Goal: Transaction & Acquisition: Purchase product/service

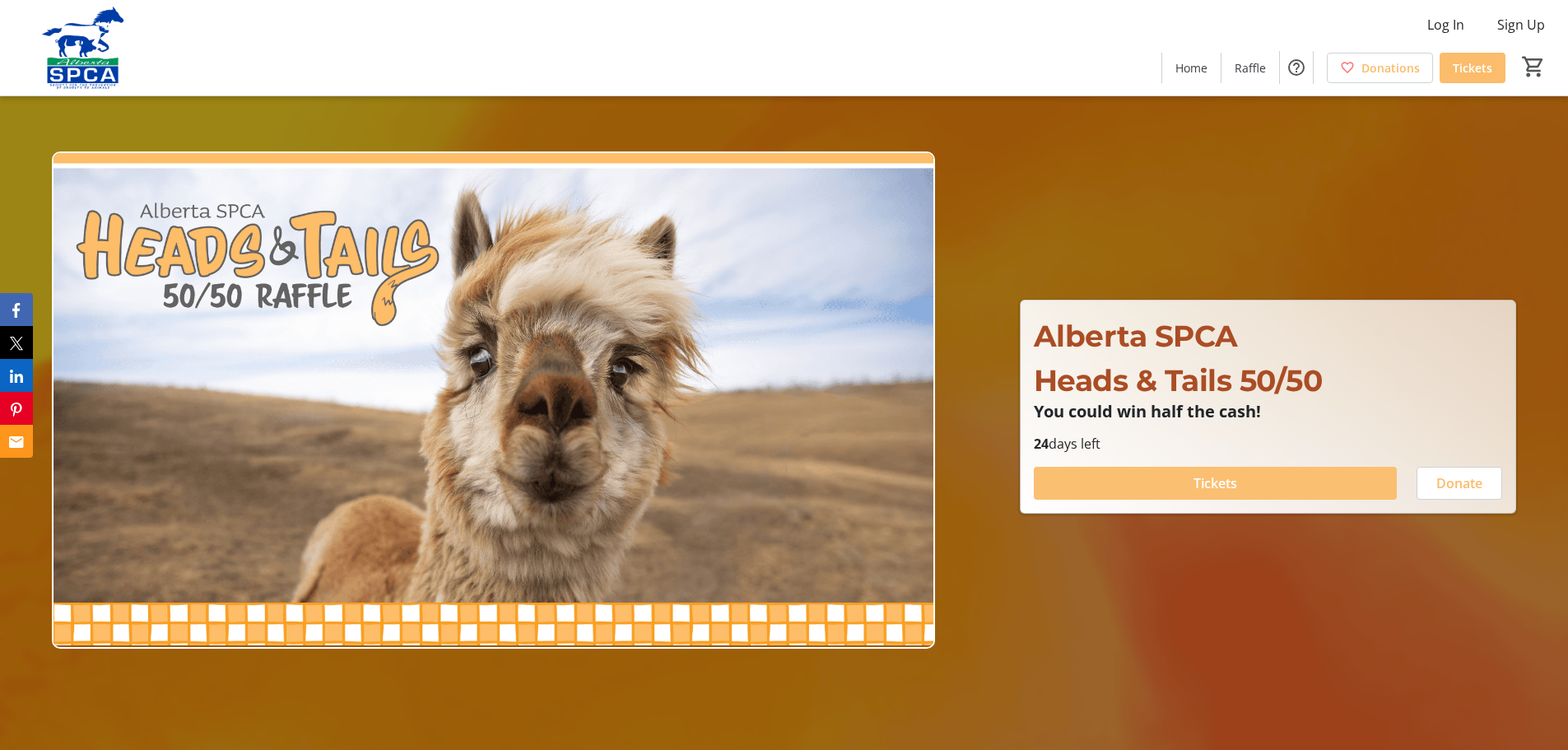
click at [1152, 477] on span at bounding box center [1214, 483] width 363 height 39
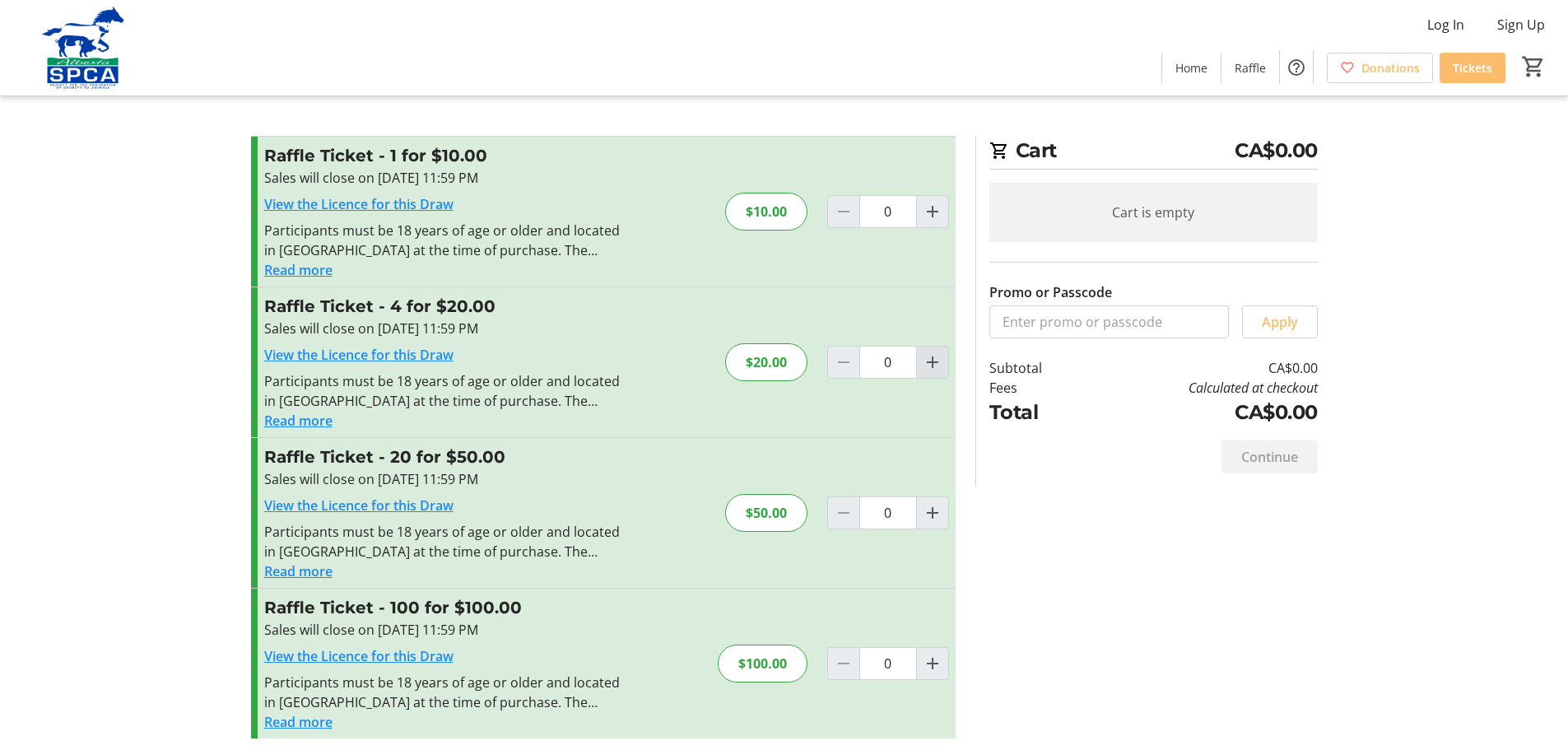
click at [930, 362] on mat-icon "Increment by one" at bounding box center [933, 362] width 20 height 20
type input "1"
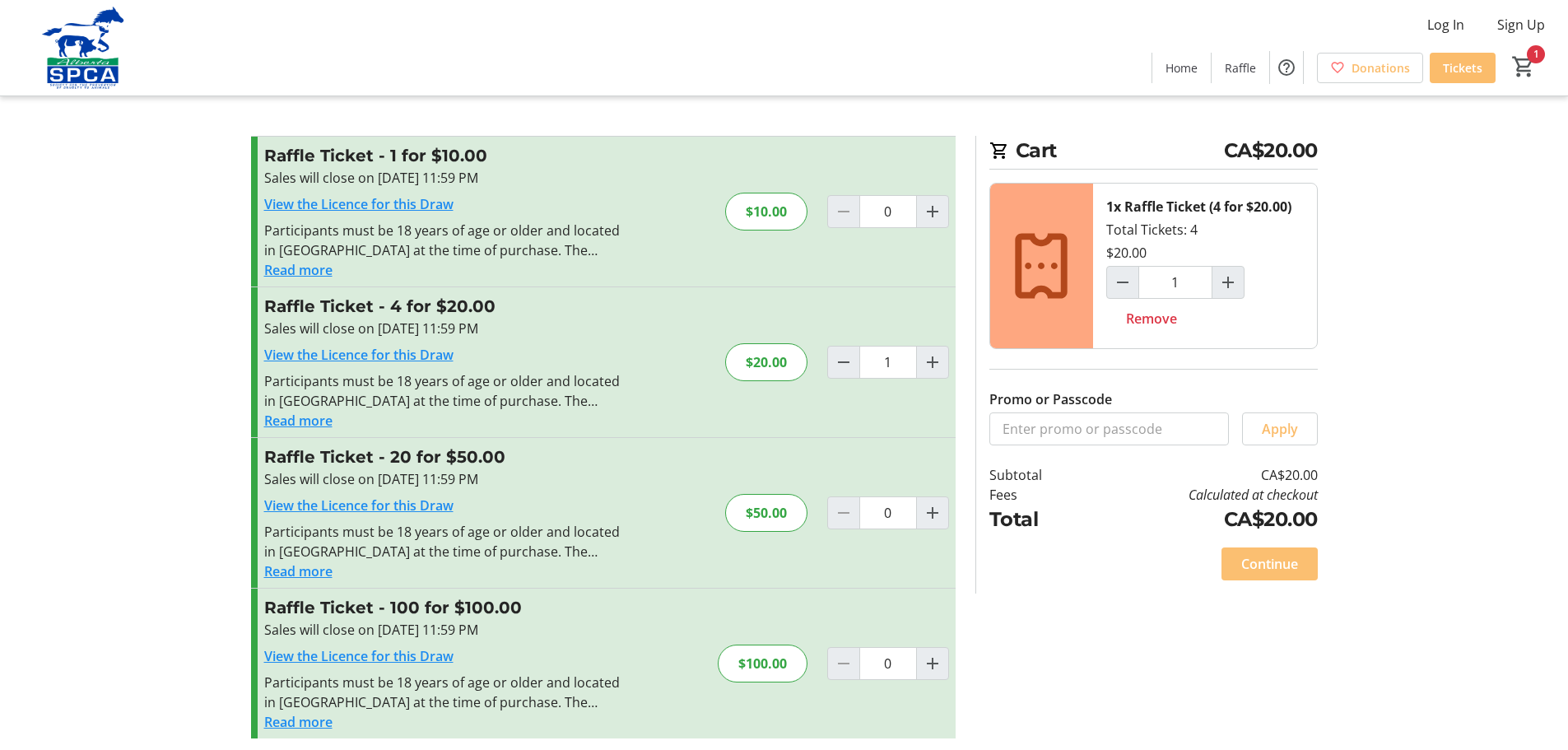
click at [1252, 566] on span "Continue" at bounding box center [1270, 564] width 57 height 20
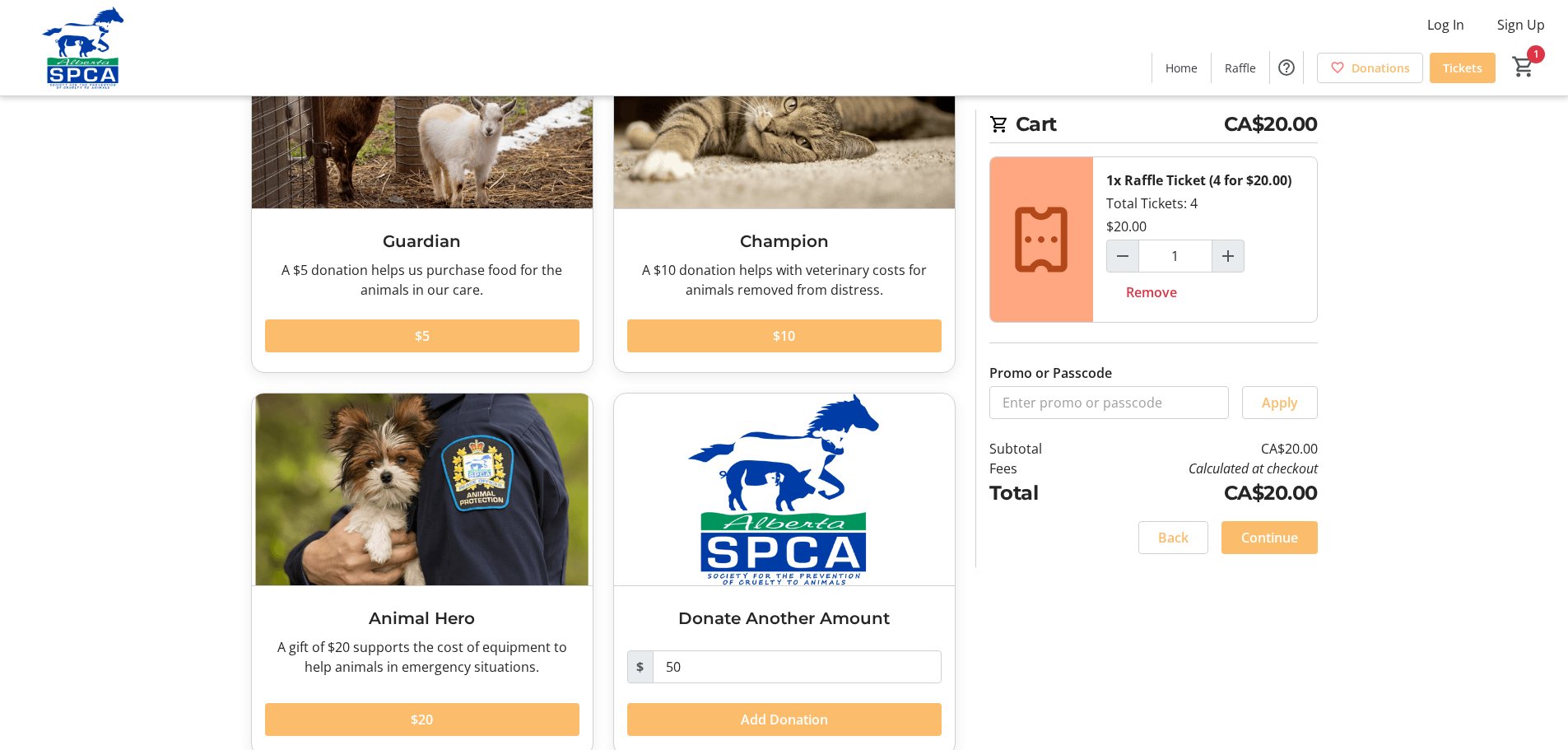
scroll to position [196, 0]
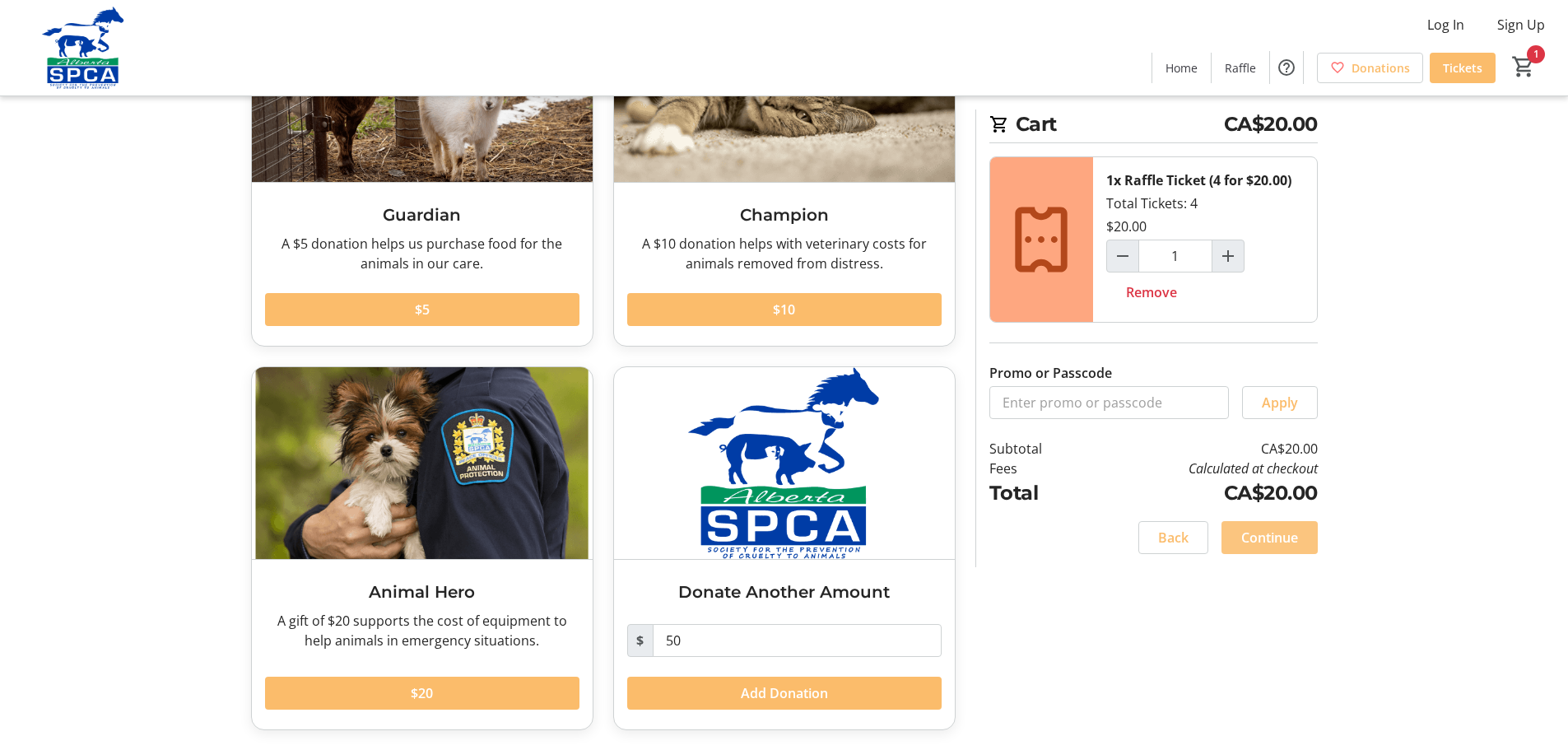
click at [1273, 534] on span "Continue" at bounding box center [1270, 538] width 57 height 20
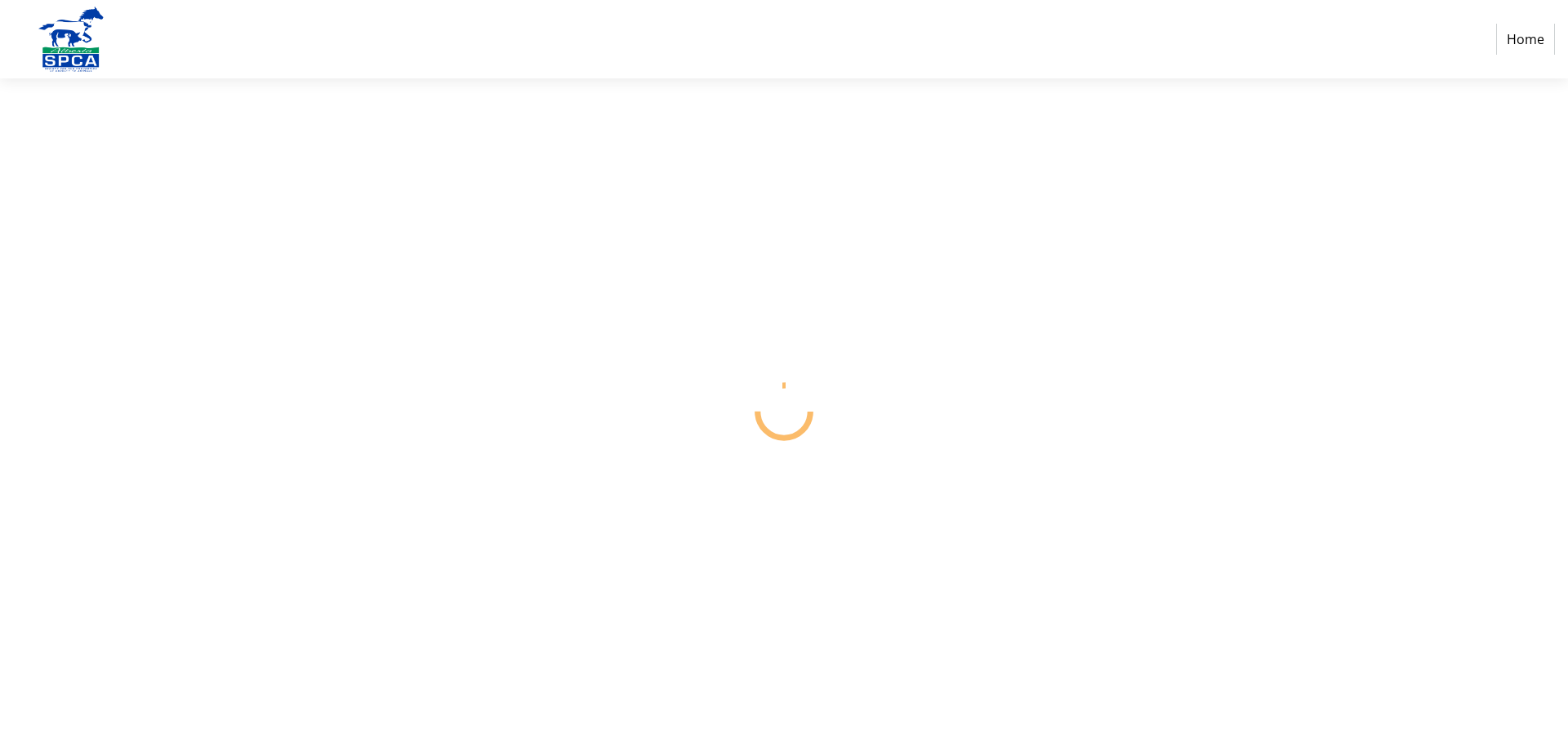
select select "CA"
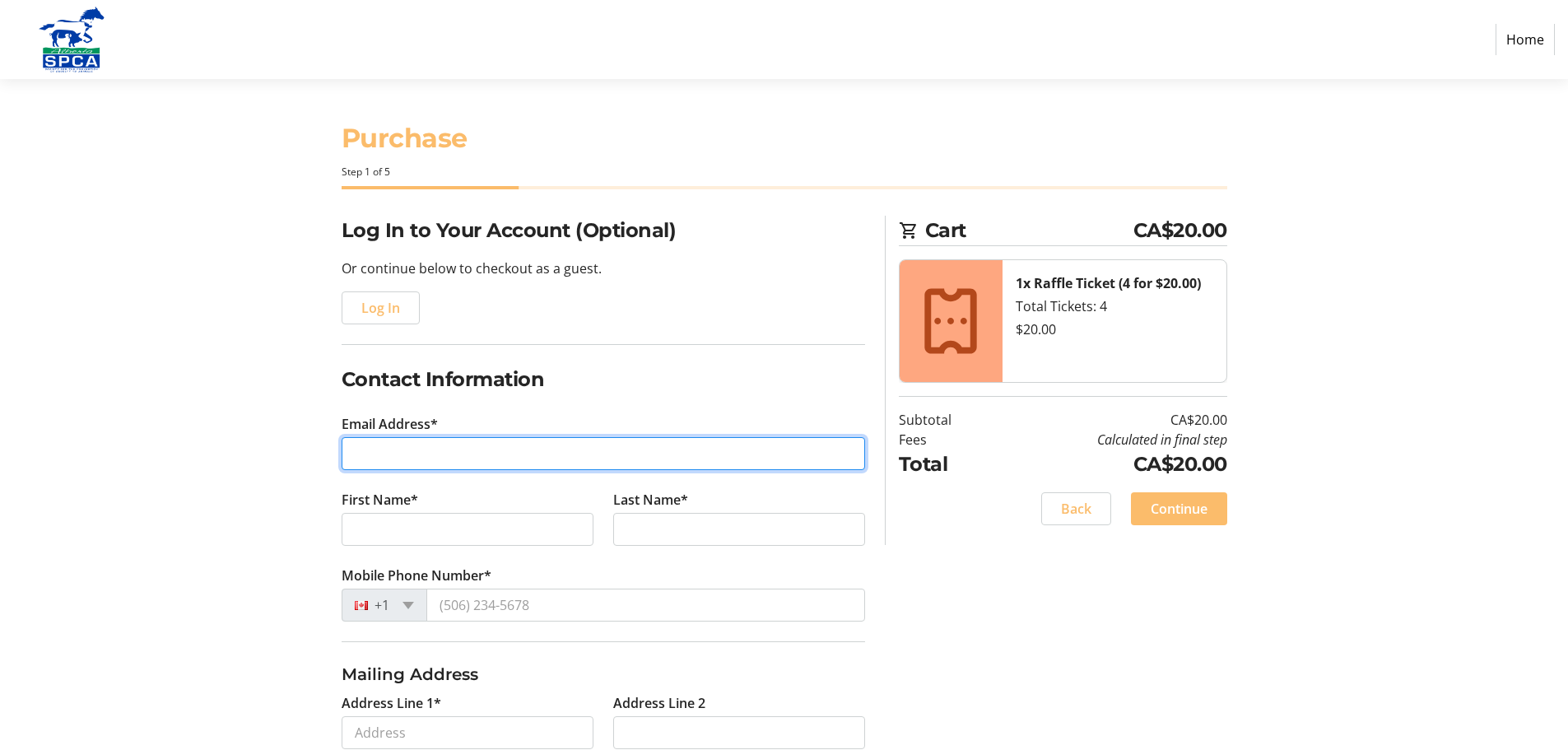
click at [529, 445] on input "Email Address*" at bounding box center [602, 454] width 523 height 33
type input "[EMAIL_ADDRESS][DOMAIN_NAME]"
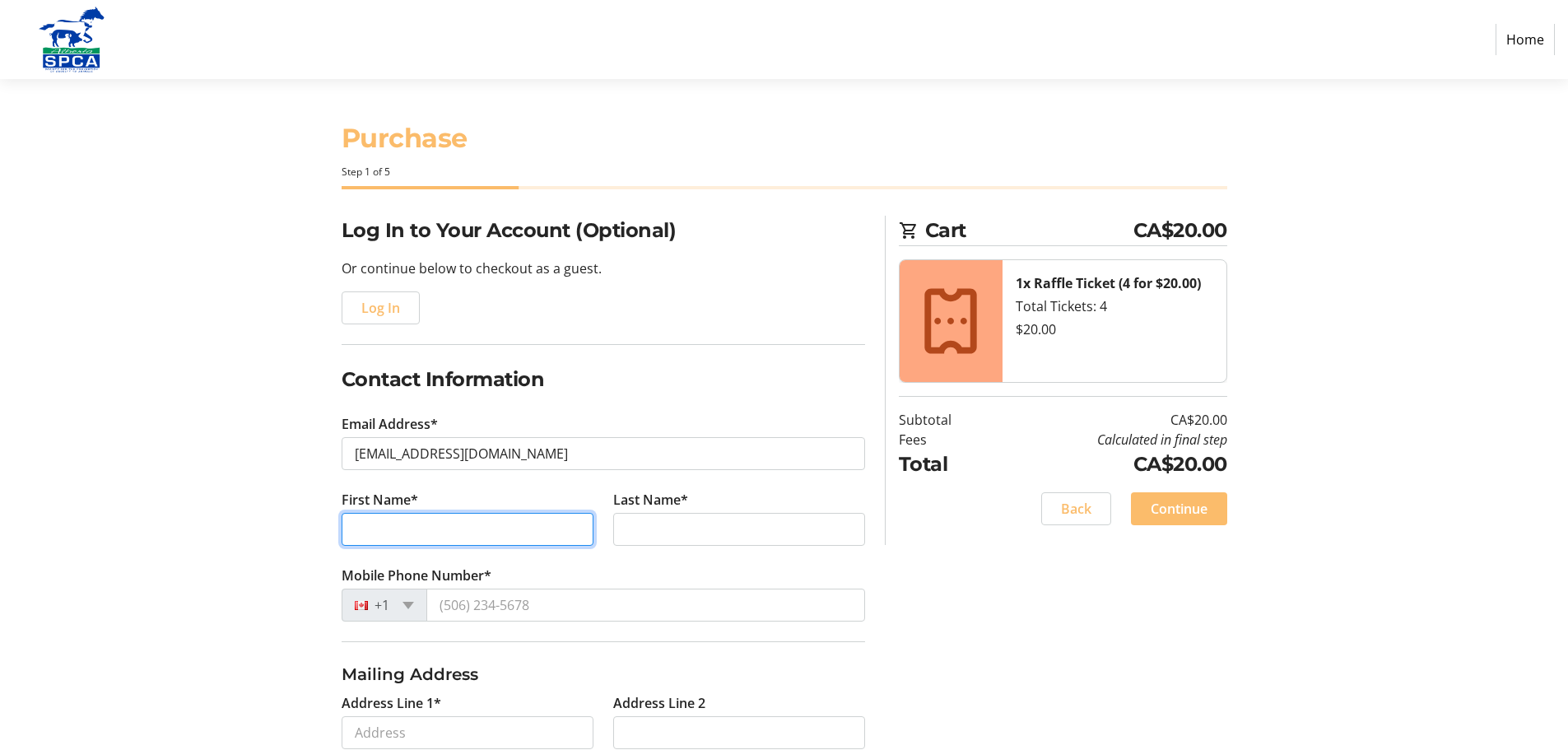
type input "[PERSON_NAME]"
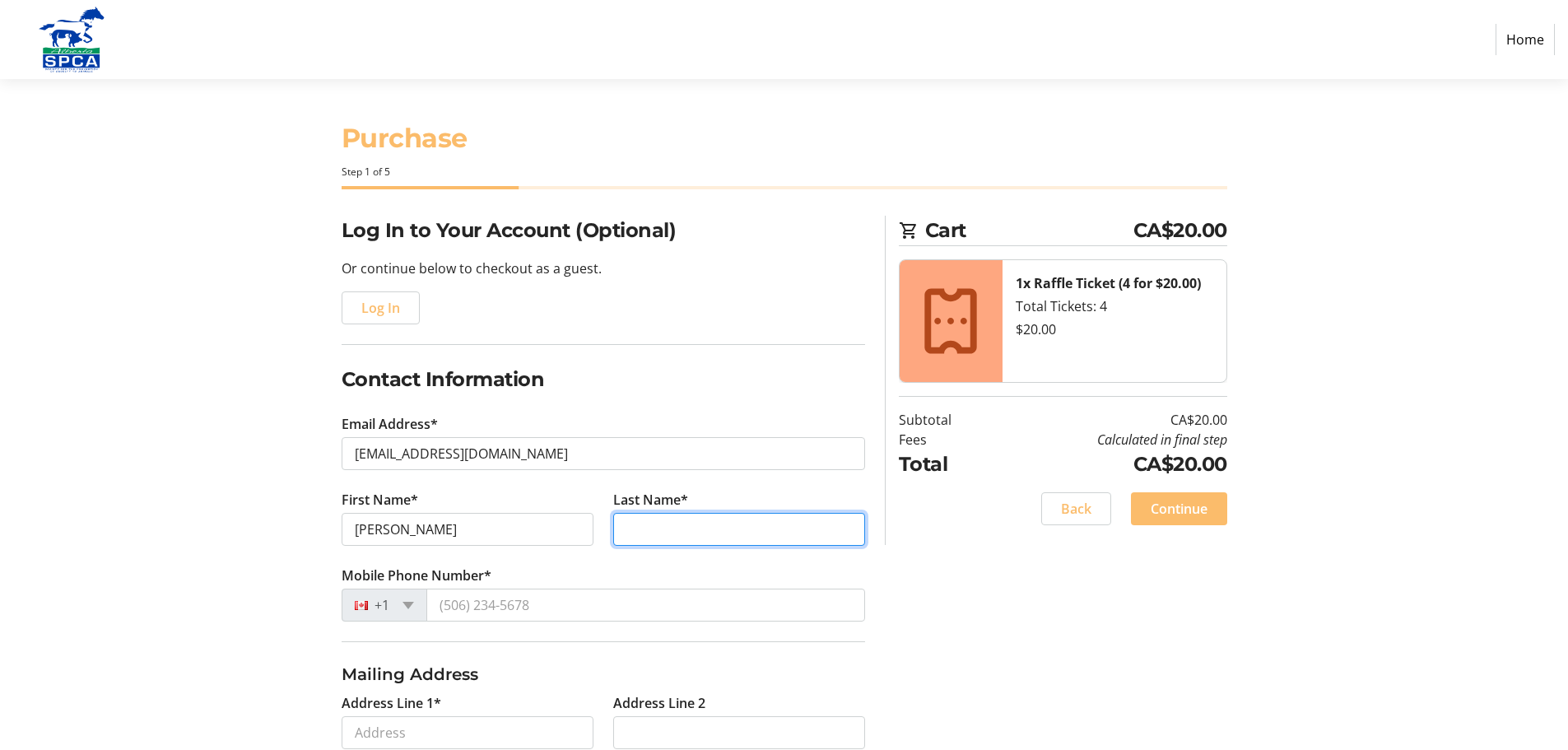
type input "[PERSON_NAME]-Tenor"
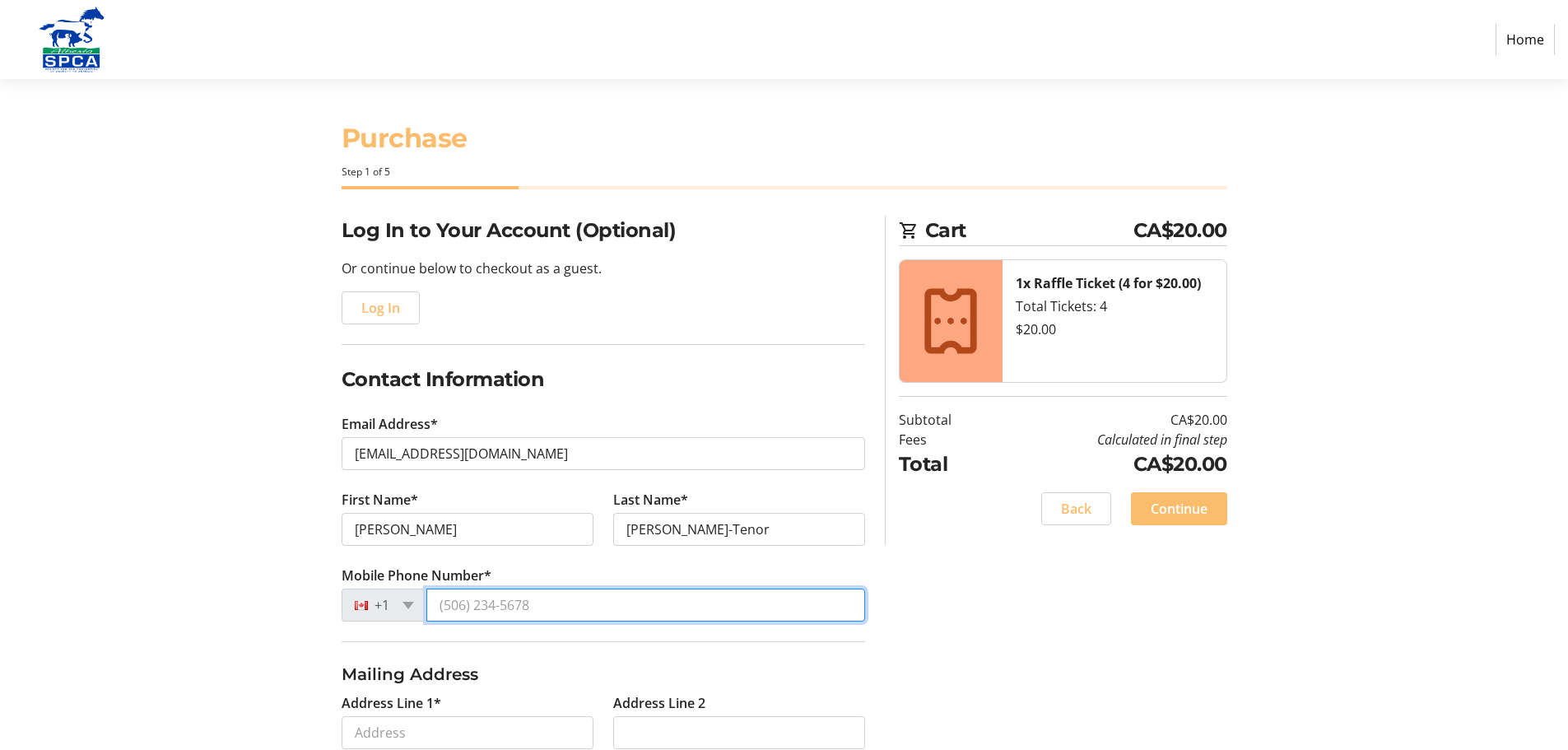
type input "[PHONE_NUMBER]"
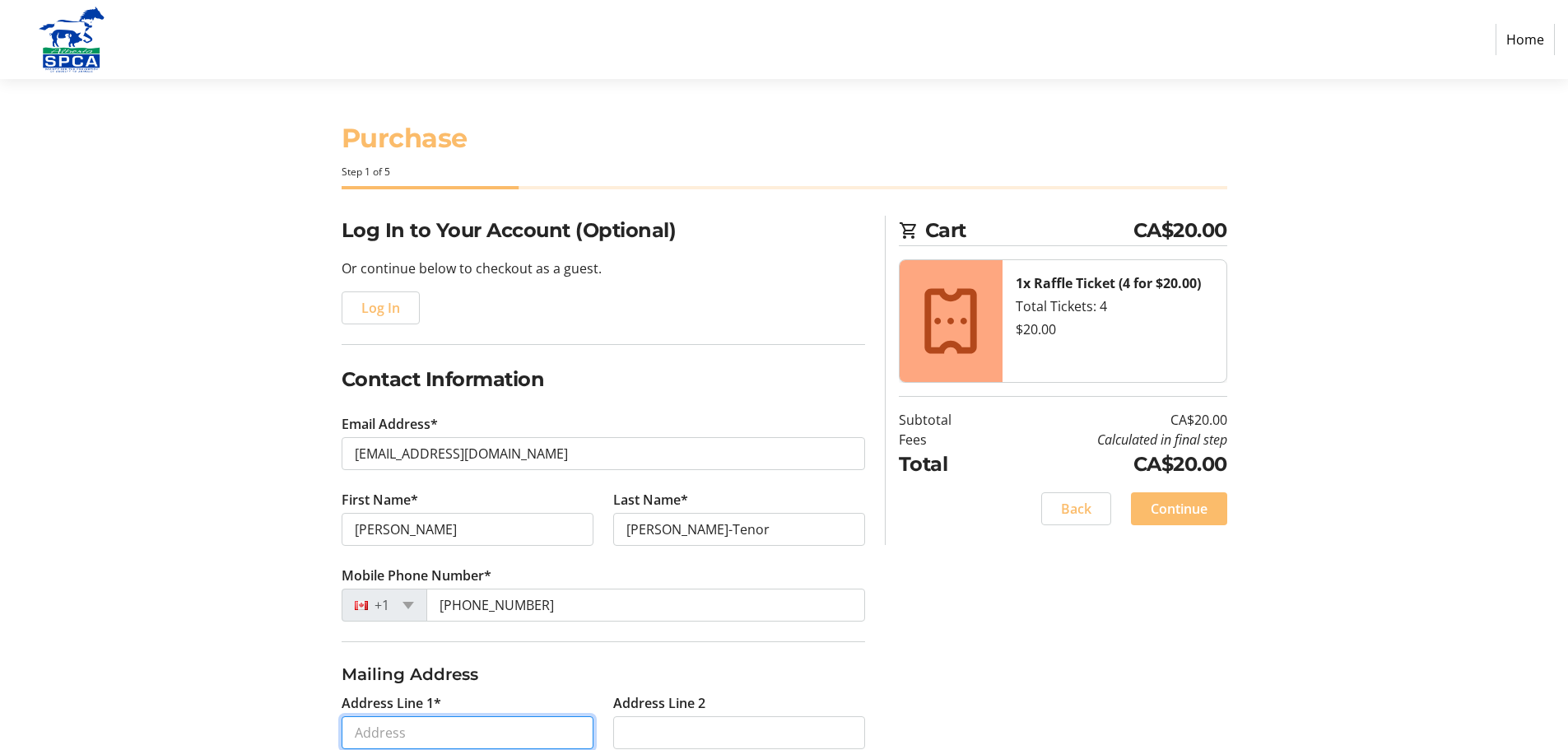
type input "[STREET_ADDRESS]"
type input "[GEOGRAPHIC_DATA]"
type input "T2H1T4"
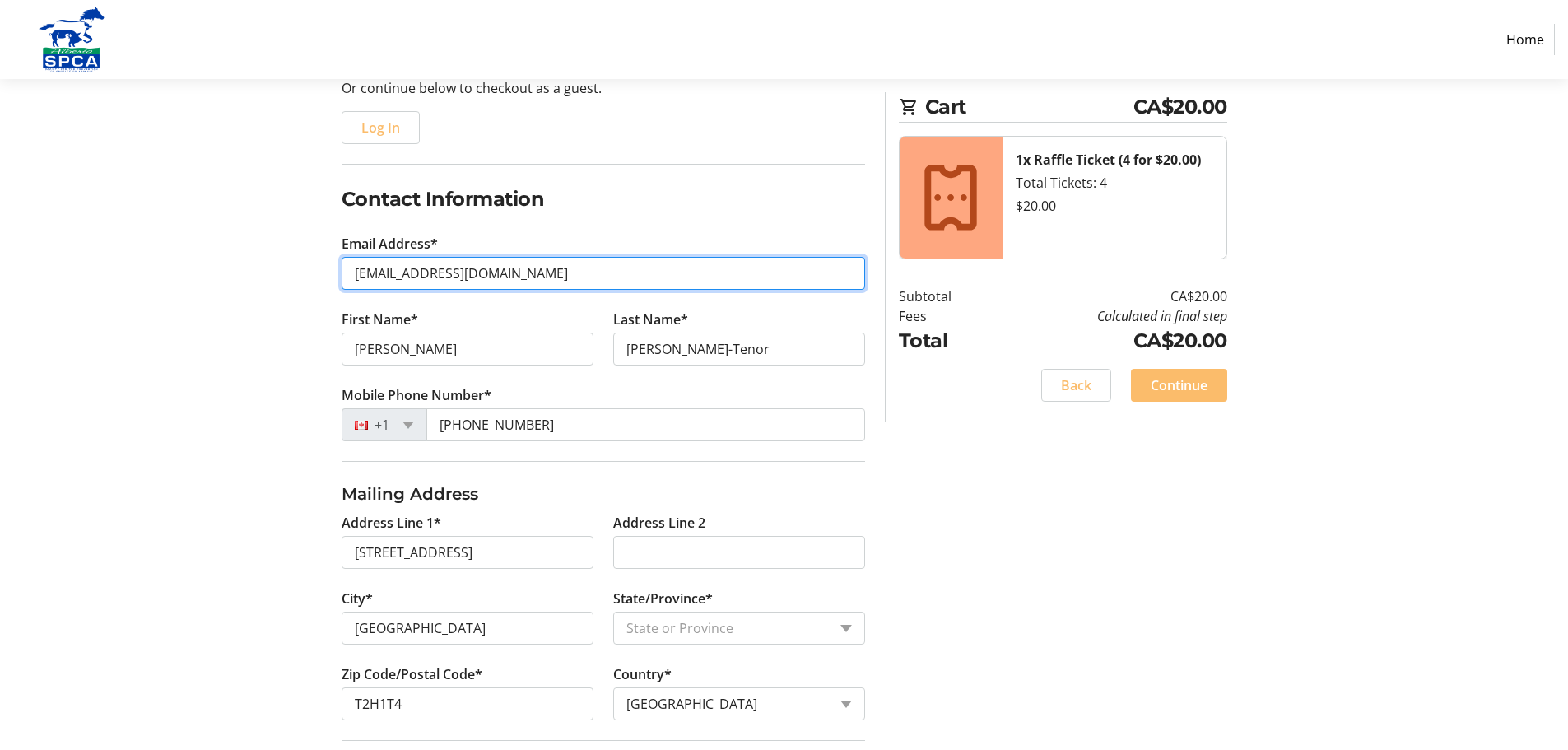
scroll to position [293, 0]
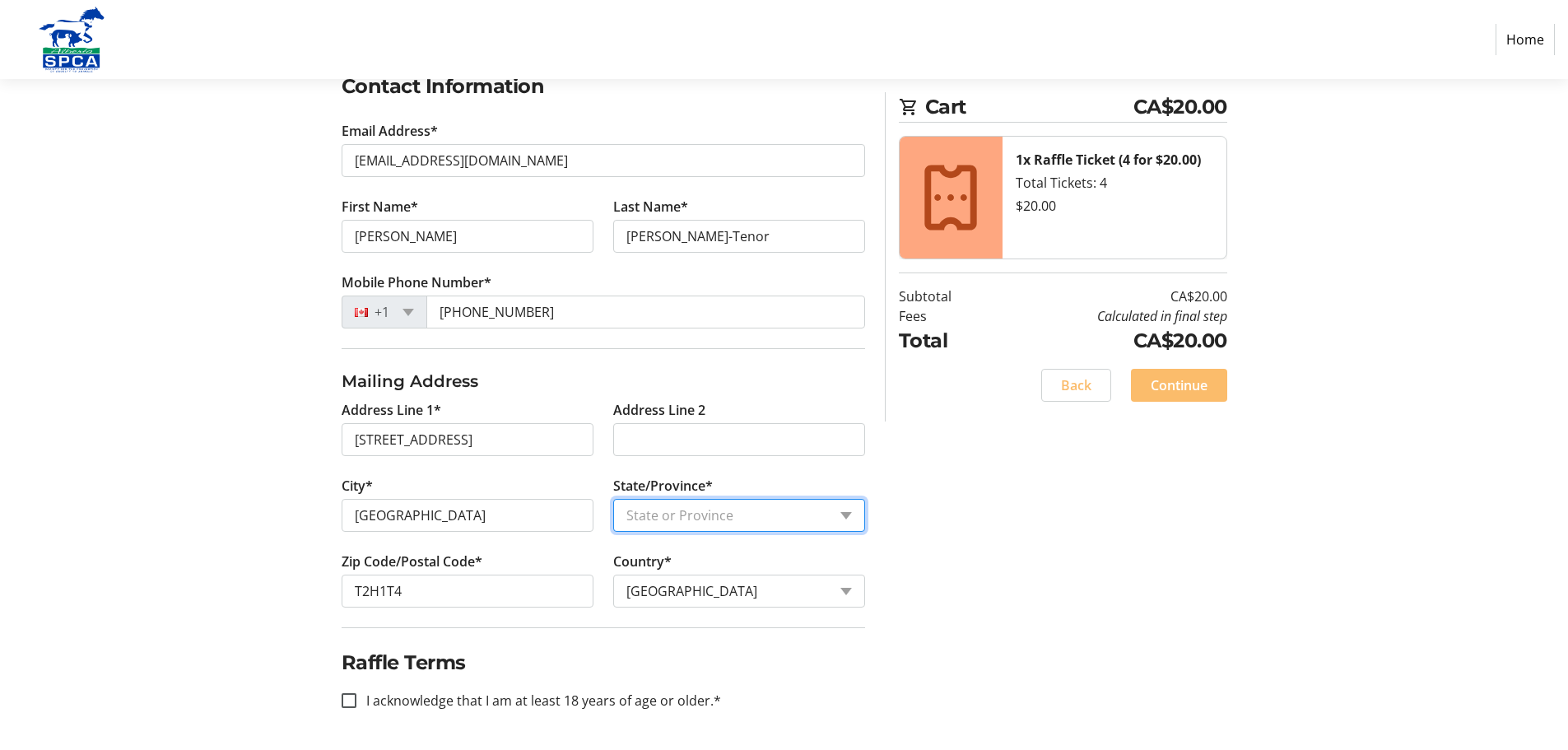
click at [684, 515] on select "State or Province State or Province [GEOGRAPHIC_DATA] [GEOGRAPHIC_DATA] [GEOGRA…" at bounding box center [739, 515] width 252 height 33
select select "AB"
click at [613, 499] on select "State or Province State or Province [GEOGRAPHIC_DATA] [GEOGRAPHIC_DATA] [GEOGRA…" at bounding box center [739, 515] width 252 height 33
click at [351, 700] on input "I acknowledge that I am at least 18 years of age or older.*" at bounding box center [348, 700] width 15 height 15
checkbox input "true"
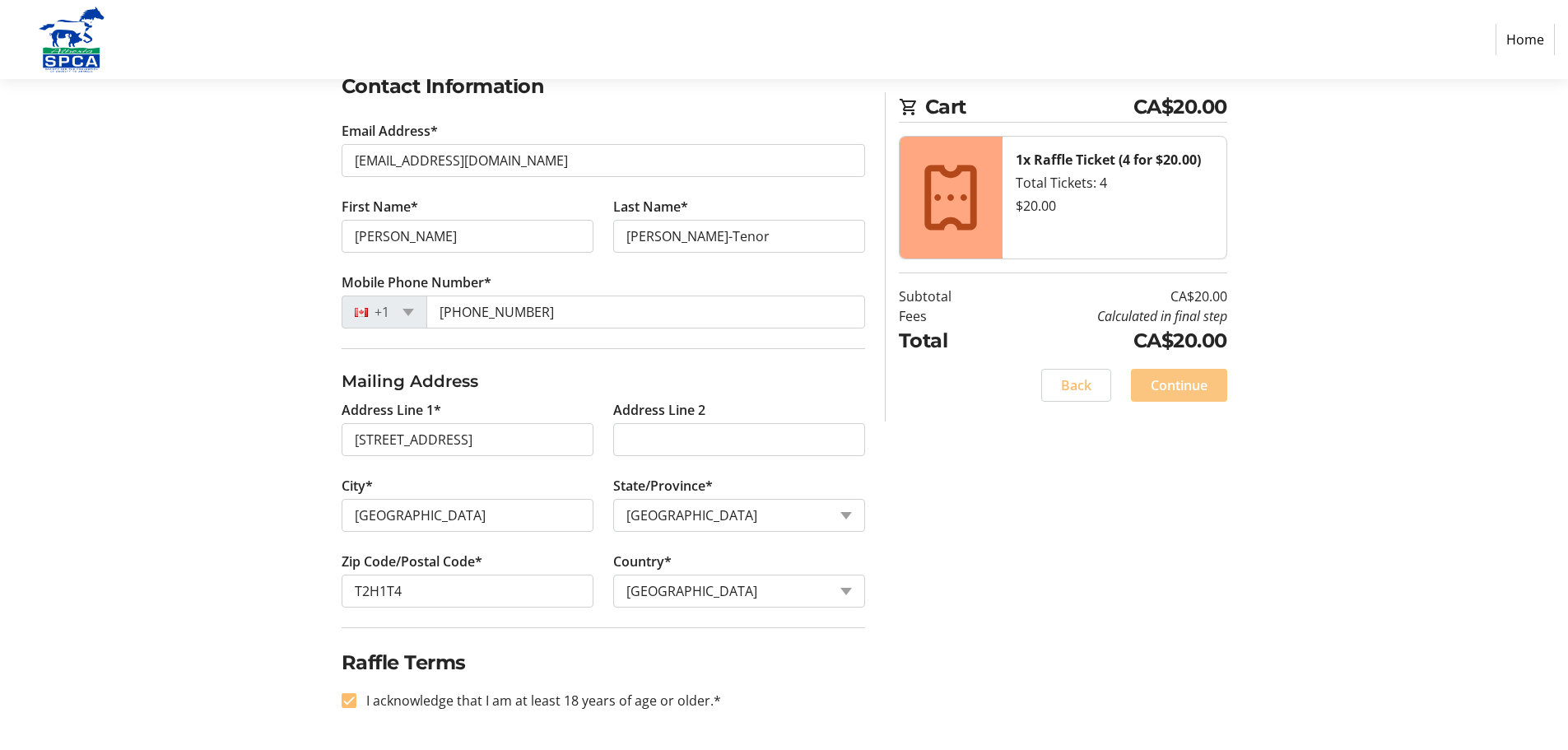
click at [1166, 387] on span "Continue" at bounding box center [1179, 385] width 57 height 20
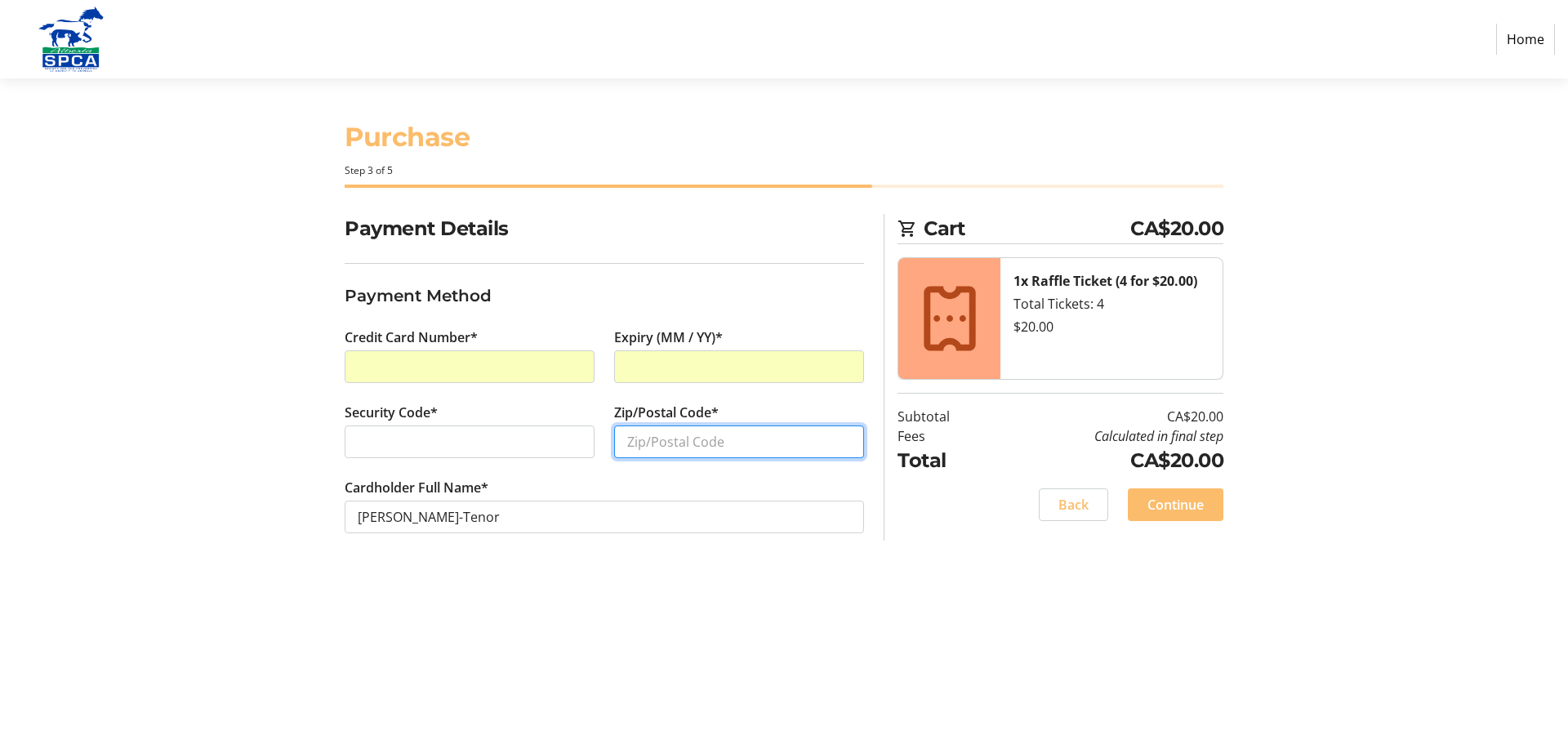
click at [641, 440] on input "Zip/Postal Code*" at bounding box center [739, 442] width 250 height 33
type input "T2h 1t4"
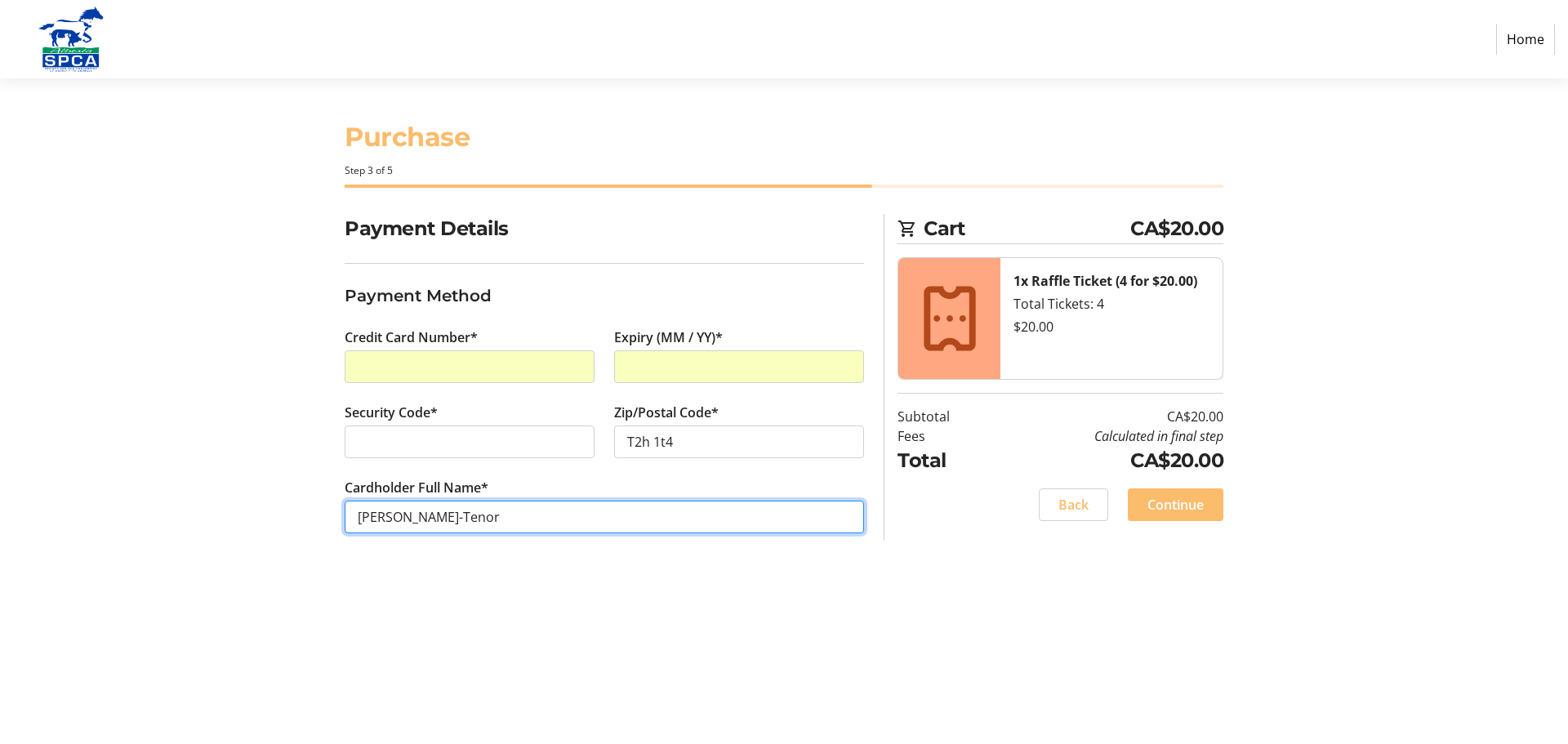
click at [416, 516] on input "[PERSON_NAME]-Tenor" at bounding box center [603, 517] width 519 height 33
type input "K [PERSON_NAME]-Tenor"
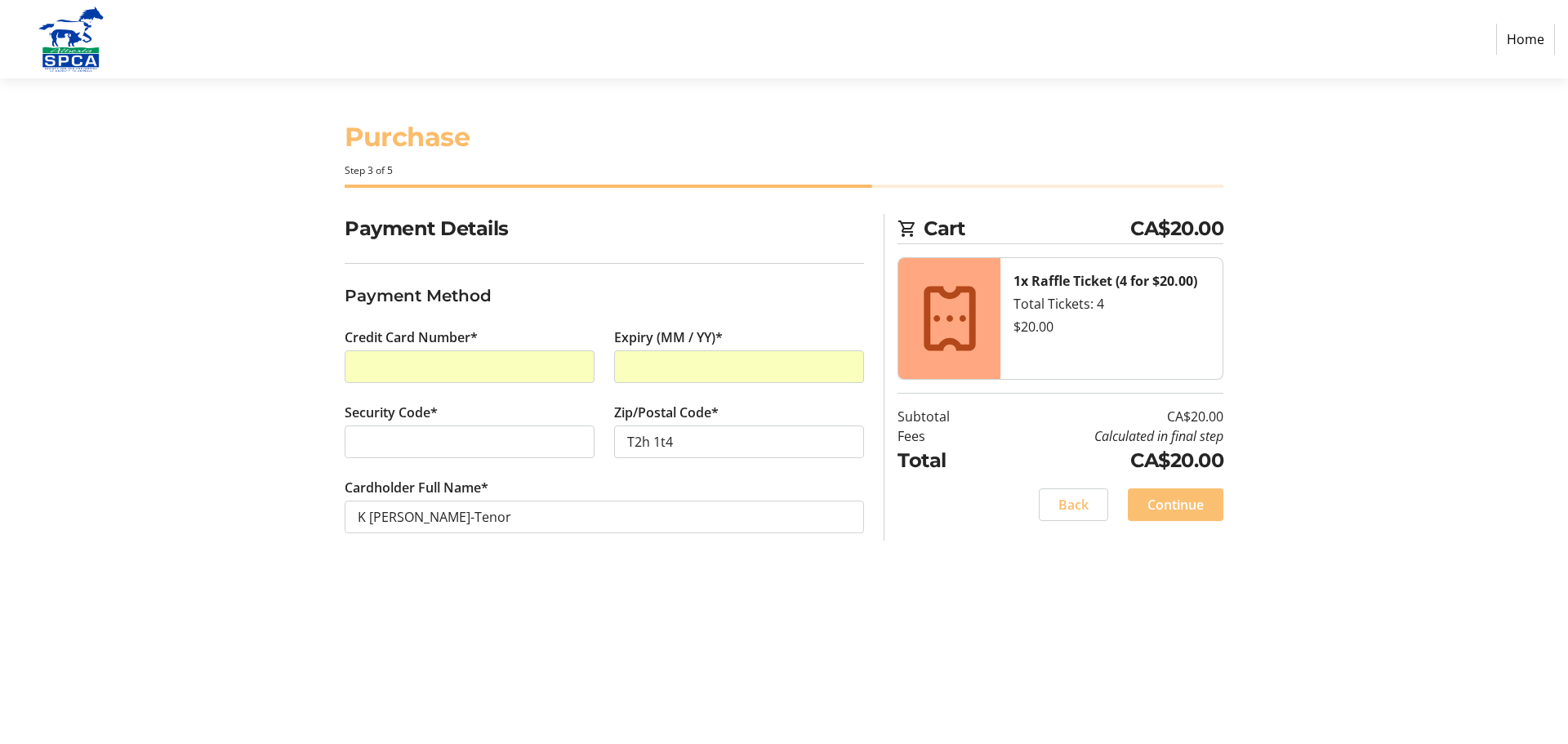
click at [1164, 495] on span "Continue" at bounding box center [1175, 504] width 56 height 19
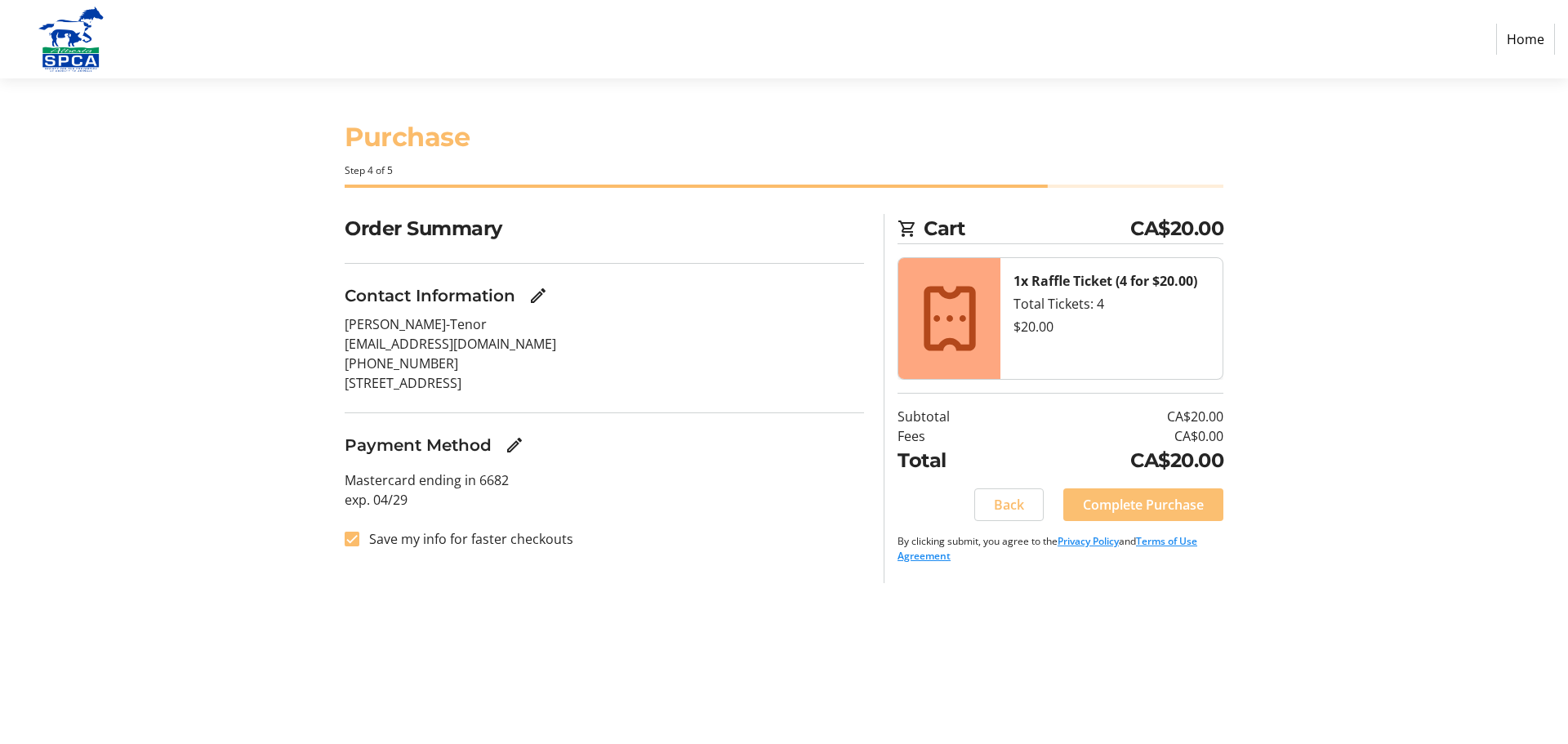
click at [1134, 507] on span "Complete Purchase" at bounding box center [1142, 504] width 121 height 19
